Goal: Check status

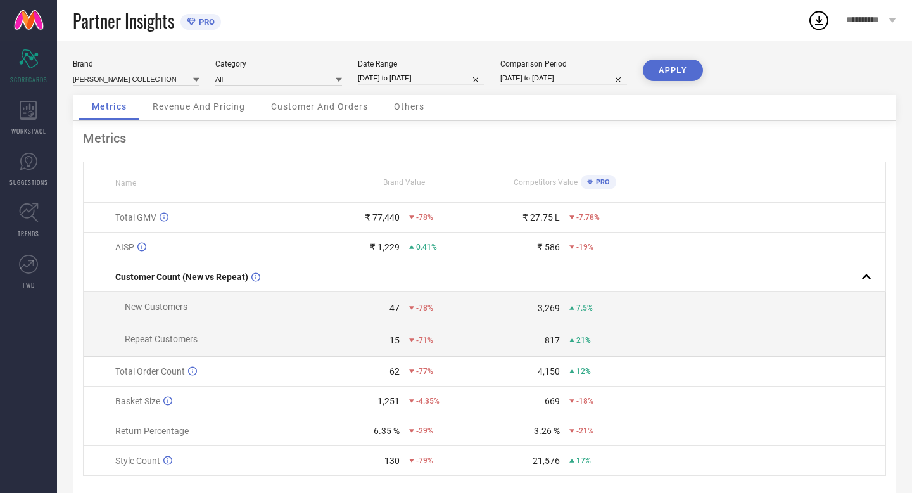
click at [449, 79] on input "[DATE] to [DATE]" at bounding box center [421, 78] width 127 height 13
select select "8"
select select "2025"
select select "9"
select select "2025"
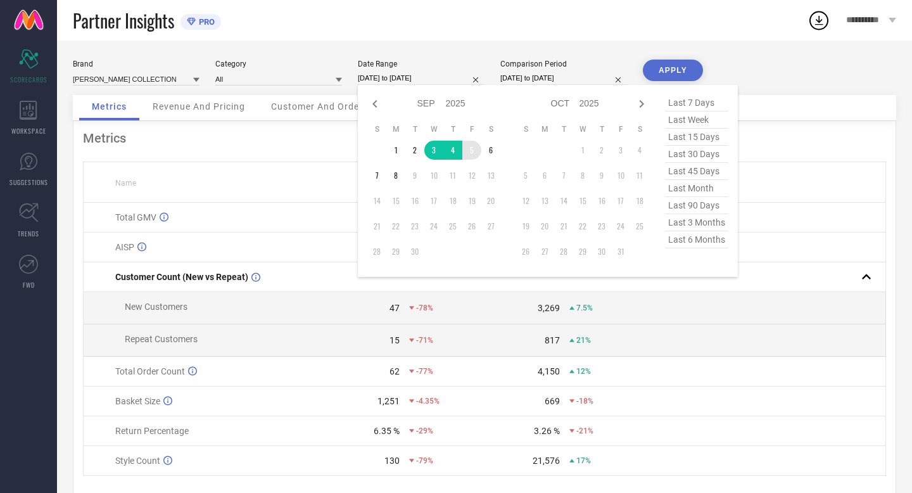
click at [472, 149] on td "5" at bounding box center [471, 150] width 19 height 19
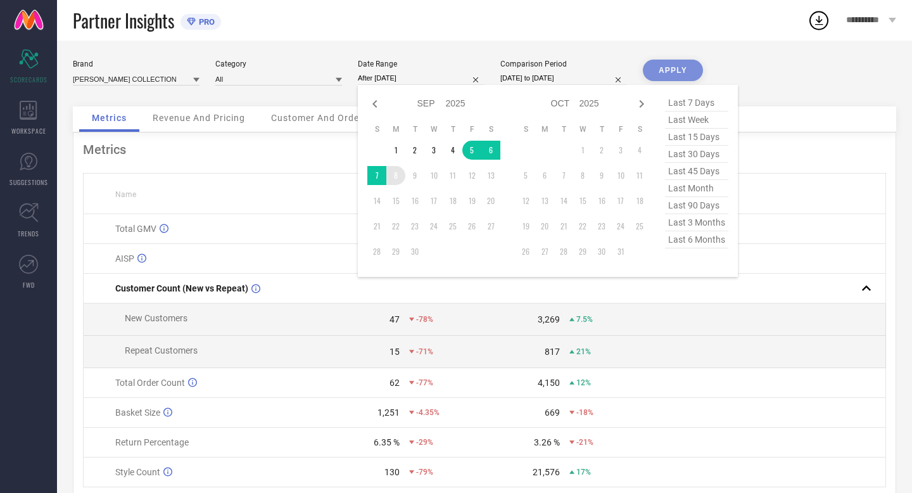
type input "[DATE] to [DATE]"
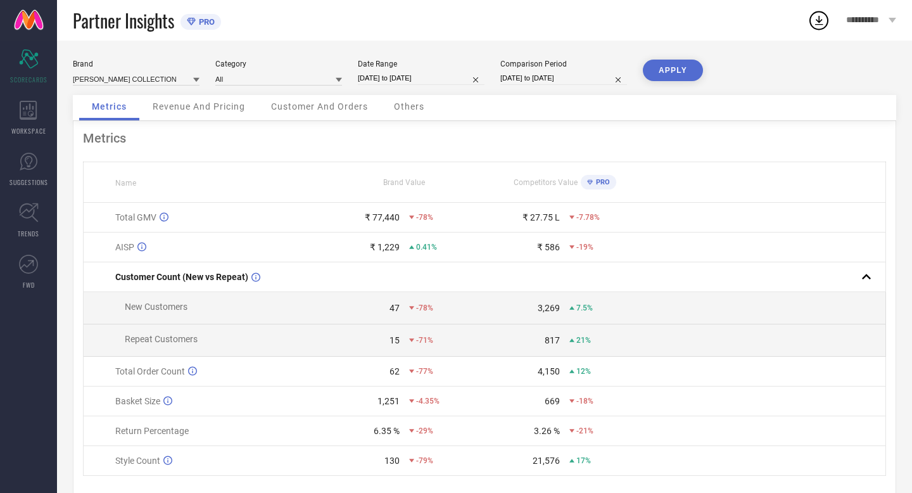
click at [589, 79] on input "[DATE] to [DATE]" at bounding box center [564, 78] width 127 height 13
select select "8"
select select "2024"
select select "9"
select select "2024"
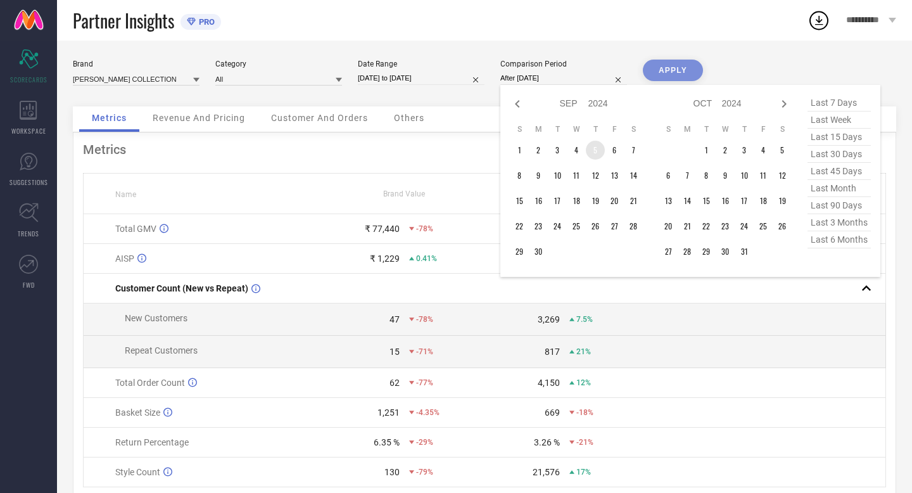
click at [594, 148] on td "5" at bounding box center [595, 150] width 19 height 19
type input "[DATE] to [DATE]"
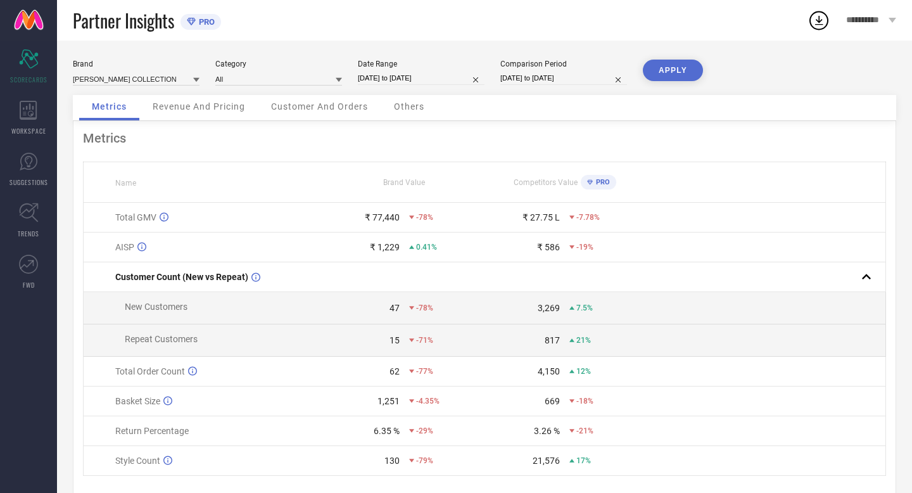
click at [668, 67] on button "APPLY" at bounding box center [673, 71] width 60 height 22
click at [670, 30] on div "Partner Insights PRO" at bounding box center [440, 20] width 735 height 41
click at [672, 23] on div "Partner Insights PRO" at bounding box center [440, 20] width 735 height 41
